Goal: Task Accomplishment & Management: Use online tool/utility

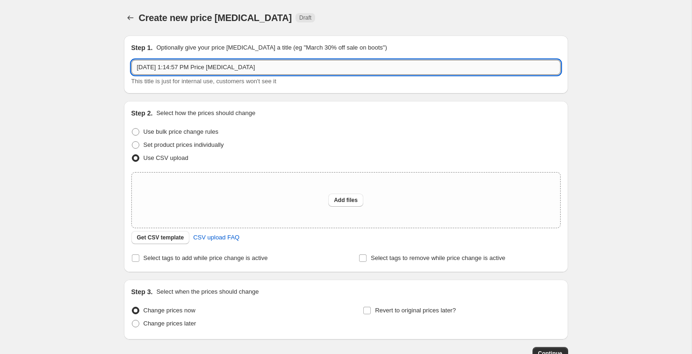
click at [224, 66] on input "[DATE] 1:14:57 PM Price [MEDICAL_DATA]" at bounding box center [345, 67] width 429 height 15
type input "regular sale"
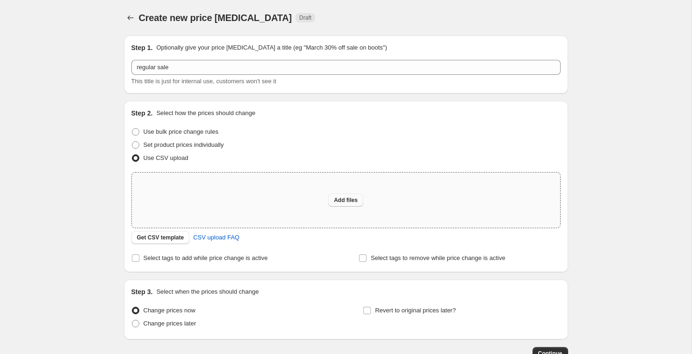
click at [349, 204] on button "Add files" at bounding box center [345, 199] width 35 height 13
type input "C:\fakepath\csv_template_user_35137 (18) (1).csv"
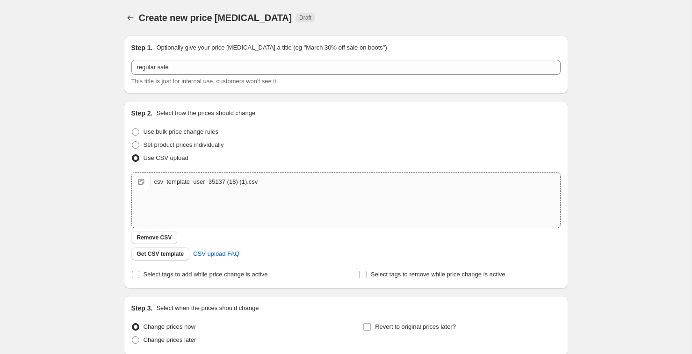
scroll to position [79, 0]
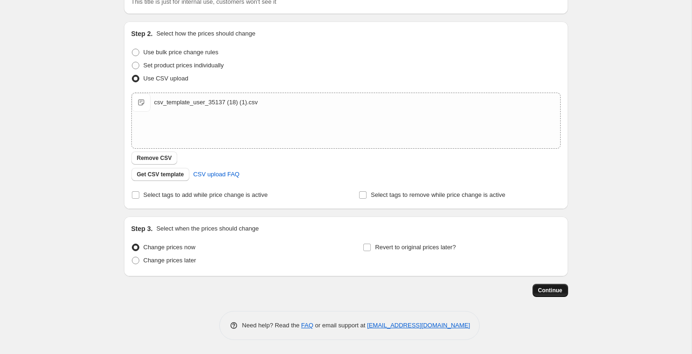
click at [559, 291] on span "Continue" at bounding box center [550, 289] width 24 height 7
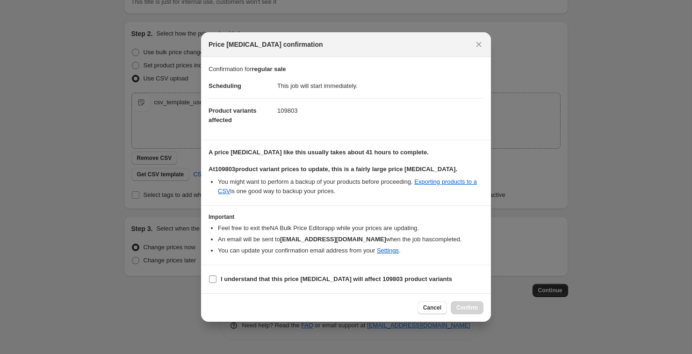
click at [213, 279] on input "I understand that this price [MEDICAL_DATA] will affect 109803 product variants" at bounding box center [212, 278] width 7 height 7
checkbox input "true"
click at [477, 307] on span "Confirm" at bounding box center [466, 307] width 21 height 7
type input "regular sale"
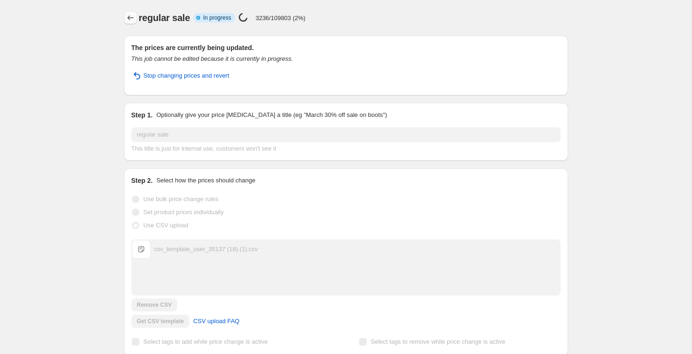
click at [128, 14] on icon "Price change jobs" at bounding box center [130, 17] width 9 height 9
